Goal: Navigation & Orientation: Find specific page/section

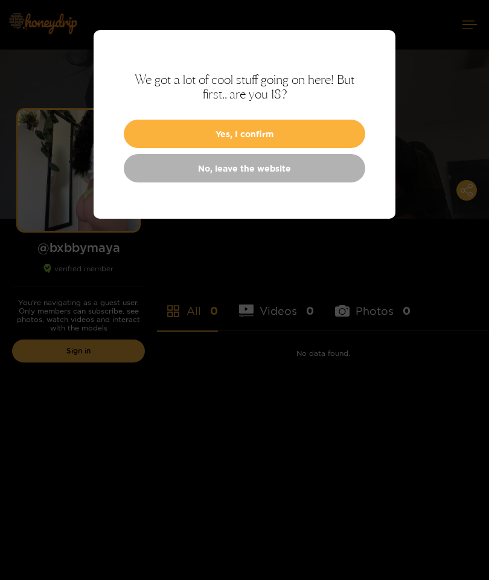
click at [274, 133] on button "Yes, I confirm" at bounding box center [245, 134] width 242 height 28
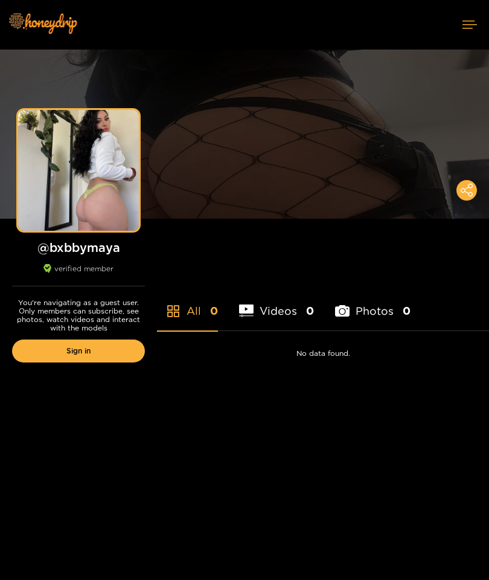
click at [61, 20] on img at bounding box center [42, 23] width 85 height 51
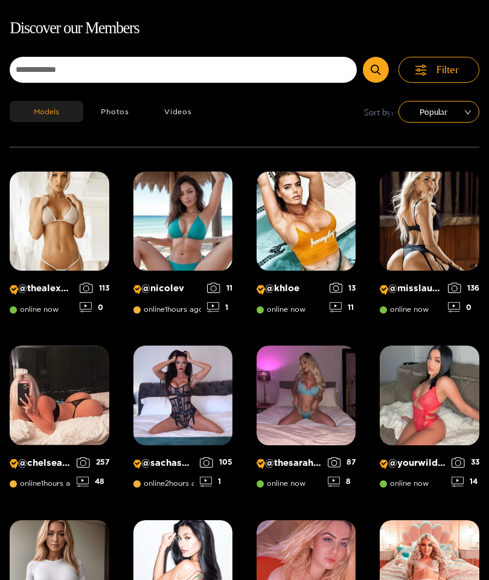
scroll to position [77, 0]
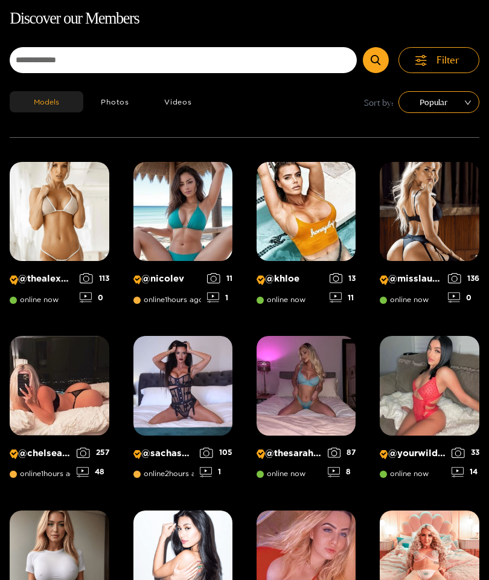
click at [441, 421] on img at bounding box center [429, 385] width 99 height 99
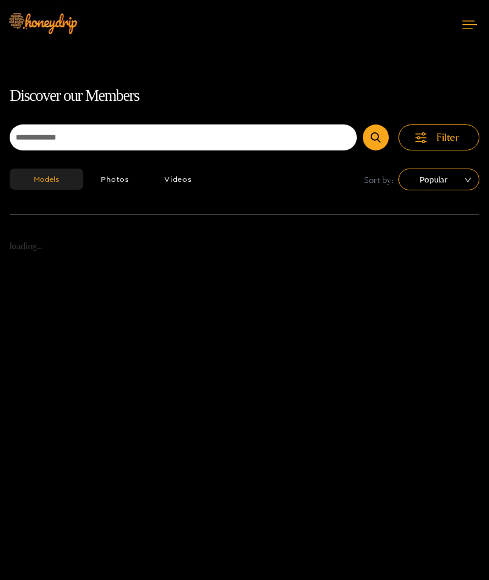
scroll to position [77, 0]
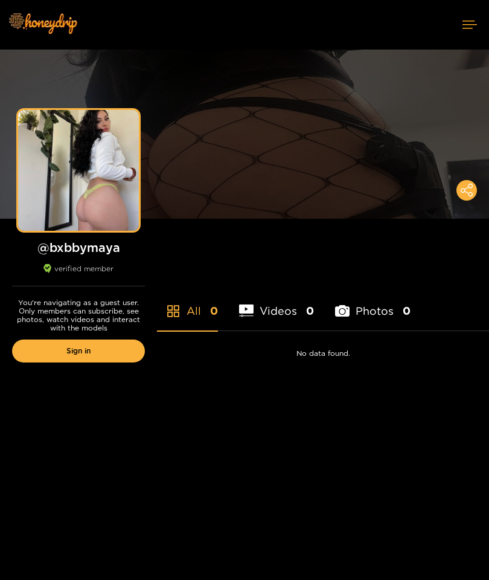
click at [143, 411] on div "Preview Preview @ bxbbymaya verified member You're navigating as a guest user. …" at bounding box center [244, 340] width 489 height 580
click at [265, 308] on li "Videos 0" at bounding box center [276, 303] width 75 height 54
click at [360, 316] on li "Photos 0" at bounding box center [372, 303] width 75 height 54
click at [110, 206] on div "Preview" at bounding box center [78, 170] width 121 height 121
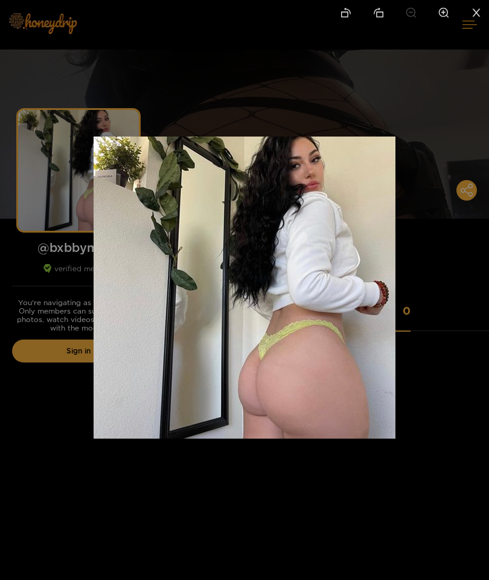
click at [450, 85] on div at bounding box center [244, 290] width 489 height 580
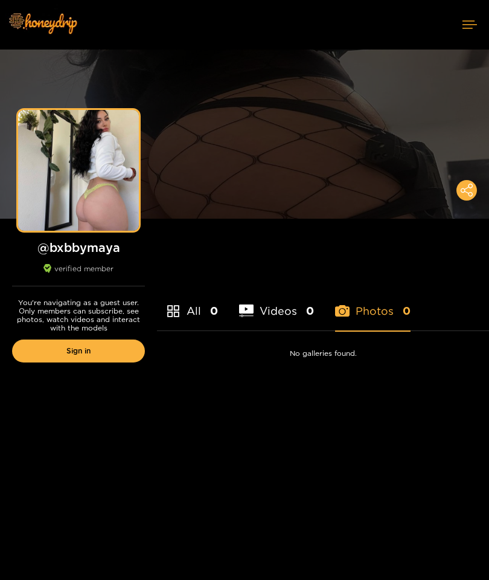
click at [470, 26] on icon at bounding box center [470, 25] width 14 height 8
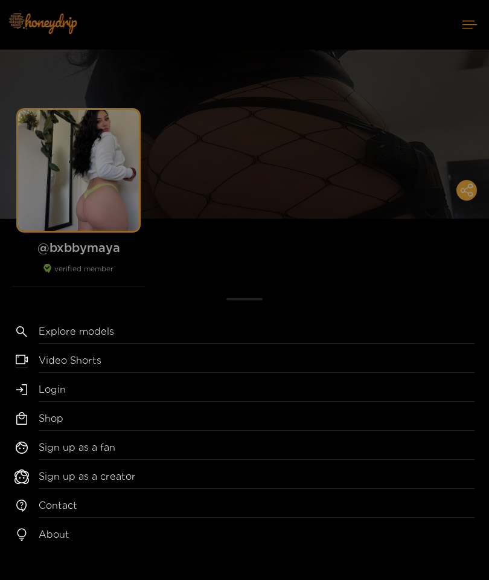
click at [83, 336] on link "Explore models" at bounding box center [257, 333] width 436 height 19
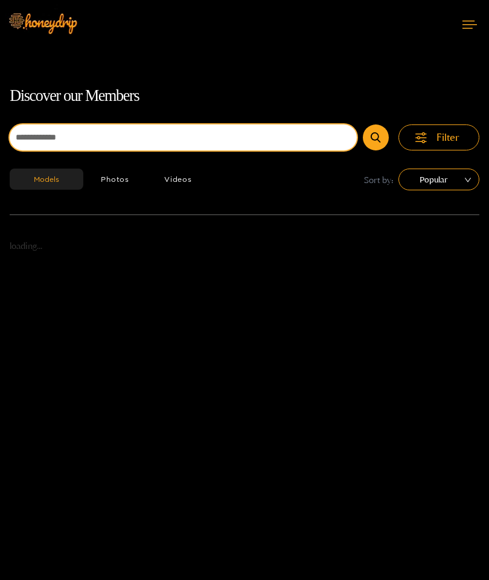
click at [264, 139] on input at bounding box center [183, 137] width 347 height 26
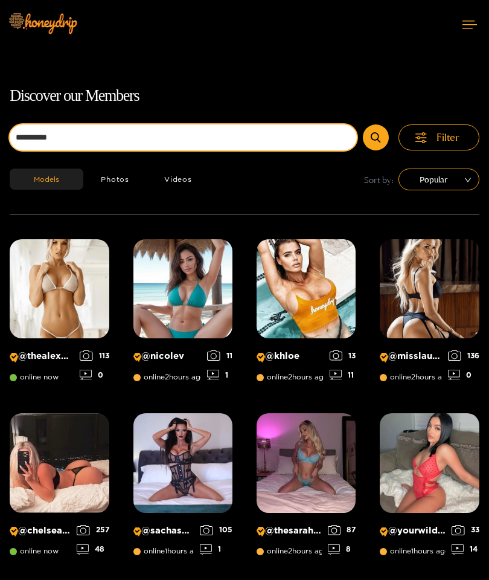
type input "*********"
click at [376, 124] on button "submit" at bounding box center [376, 137] width 26 height 26
